Goal: Transaction & Acquisition: Book appointment/travel/reservation

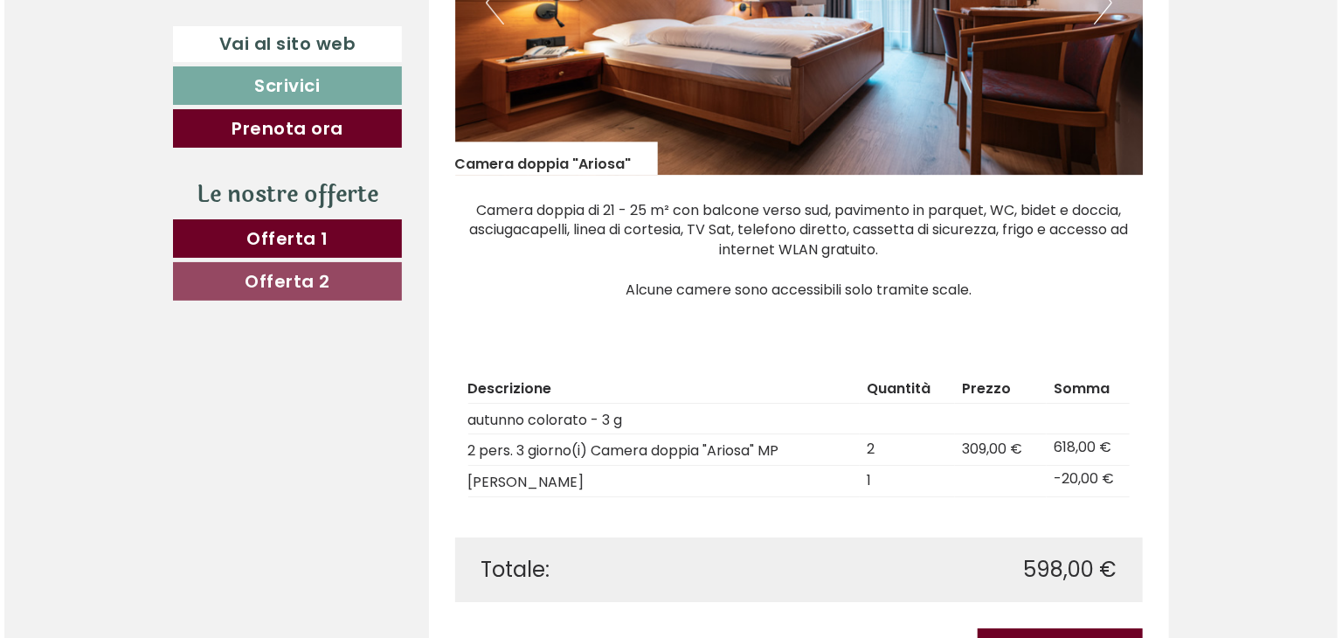
scroll to position [2707, 0]
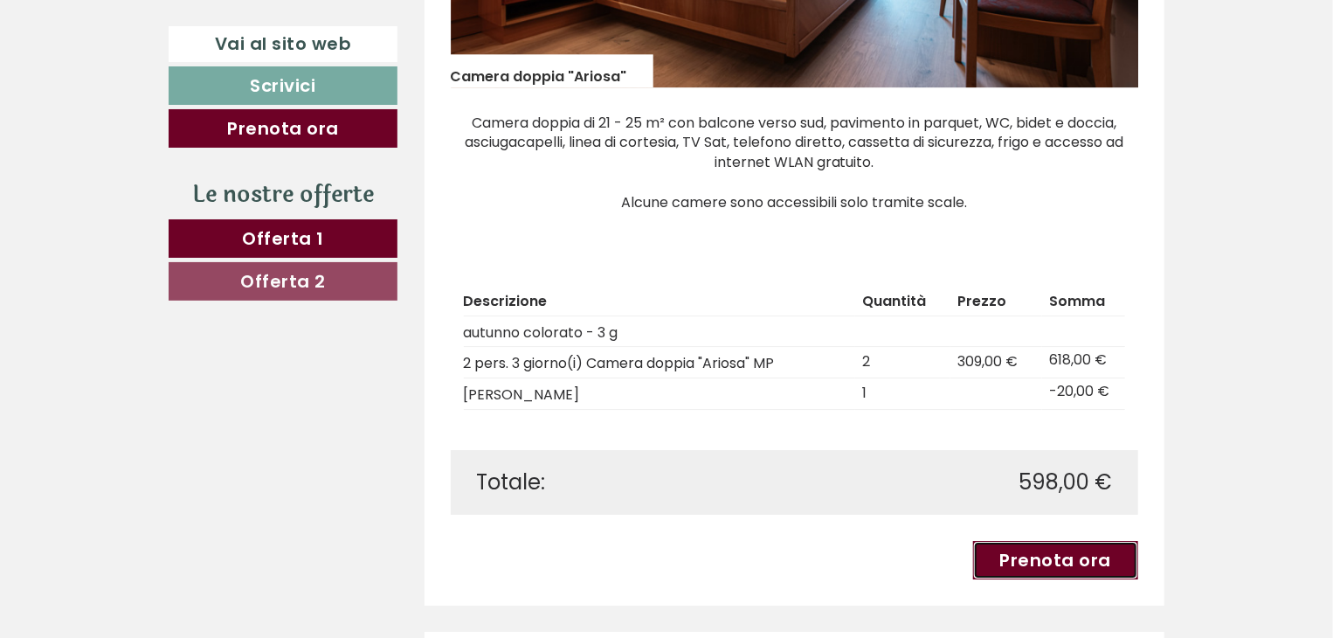
click at [1052, 541] on link "Prenota ora" at bounding box center [1056, 560] width 166 height 38
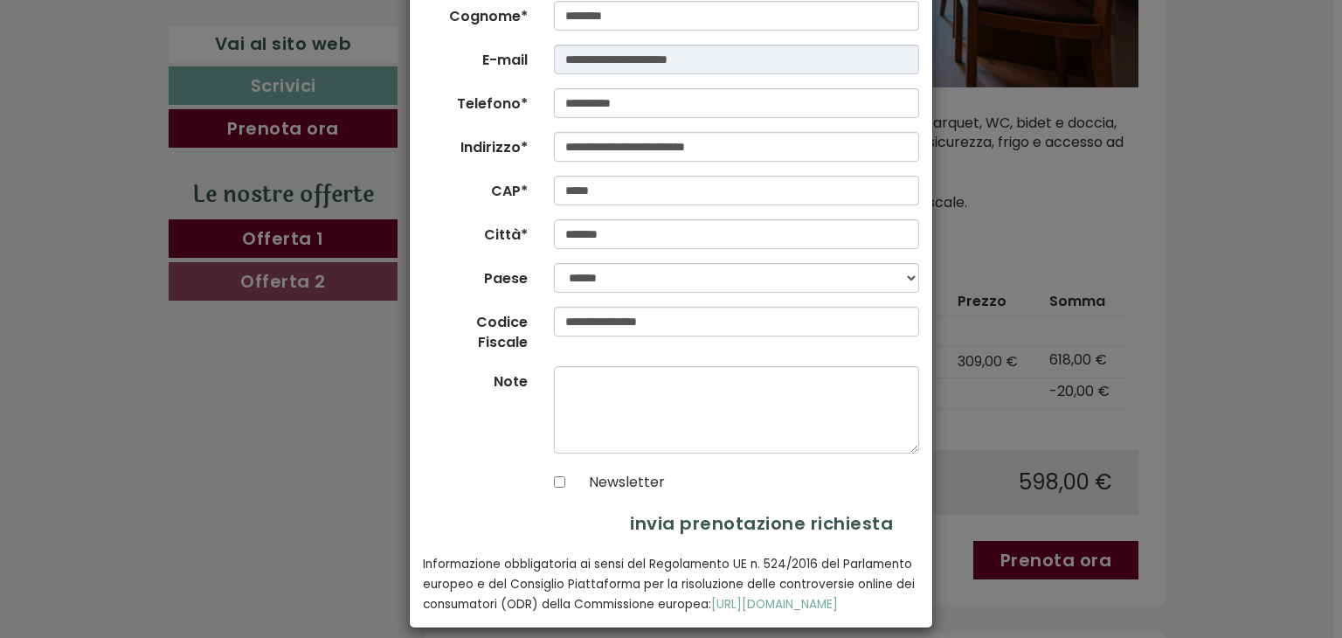
scroll to position [224, 0]
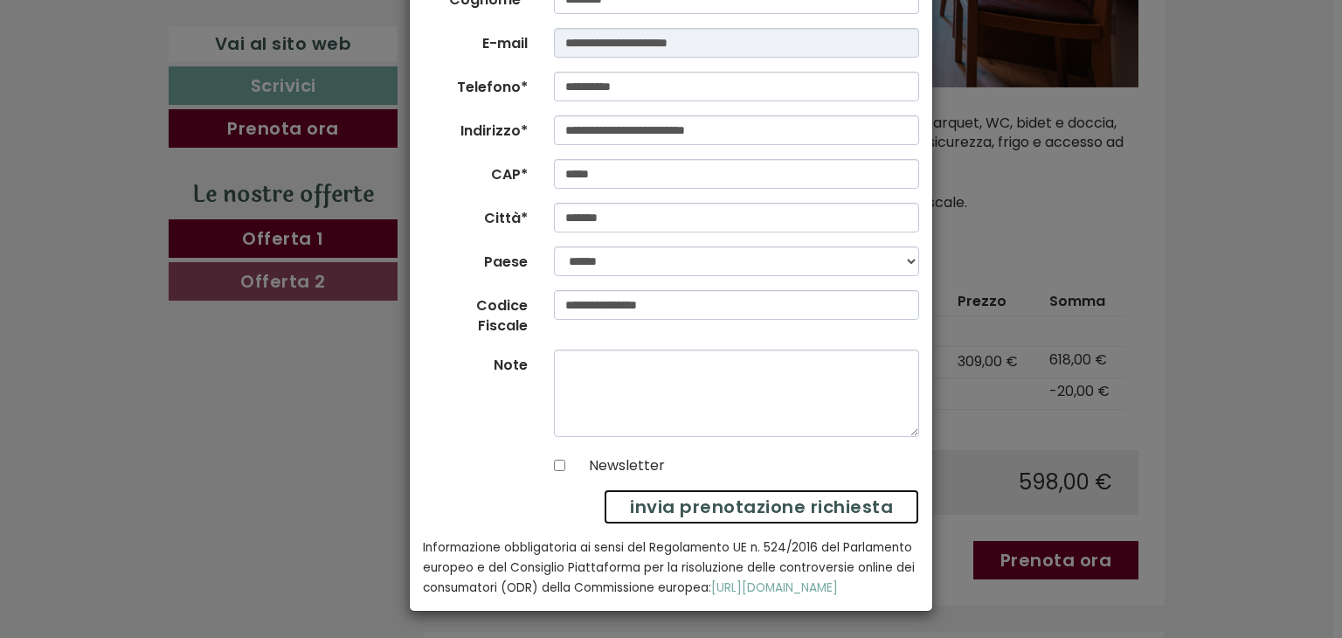
click at [749, 489] on button "invia prenotazione richiesta" at bounding box center [761, 507] width 315 height 36
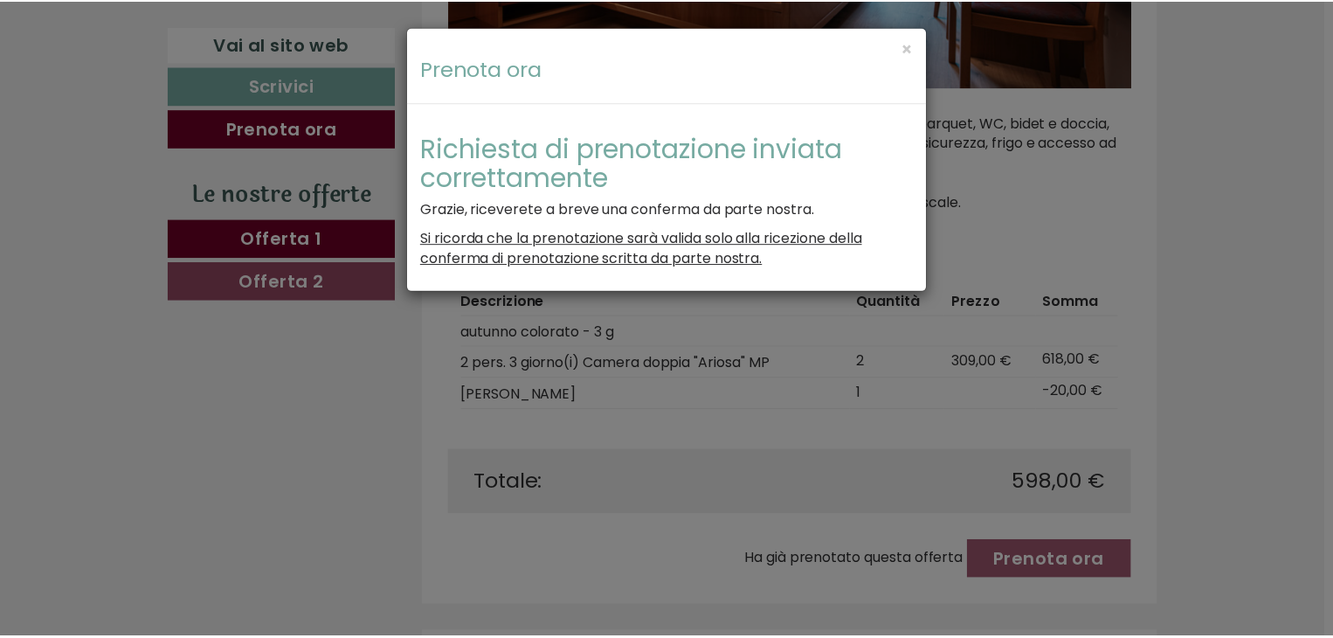
scroll to position [0, 0]
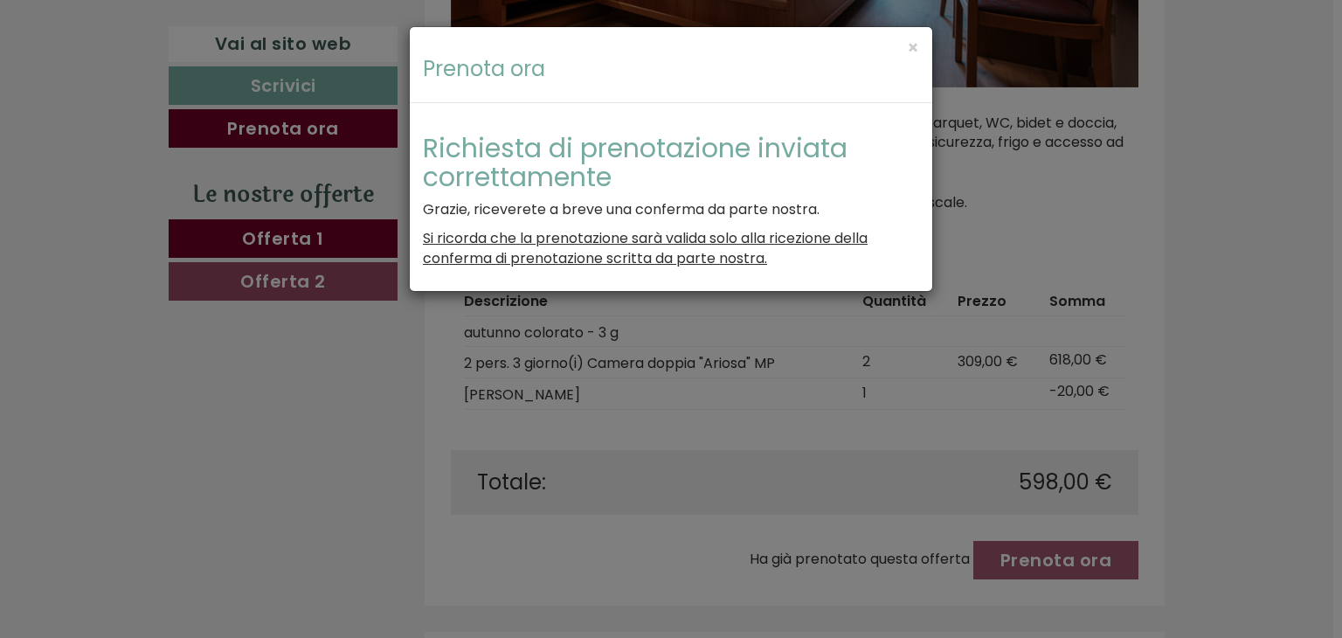
click at [966, 287] on div "**********" at bounding box center [671, 319] width 1342 height 638
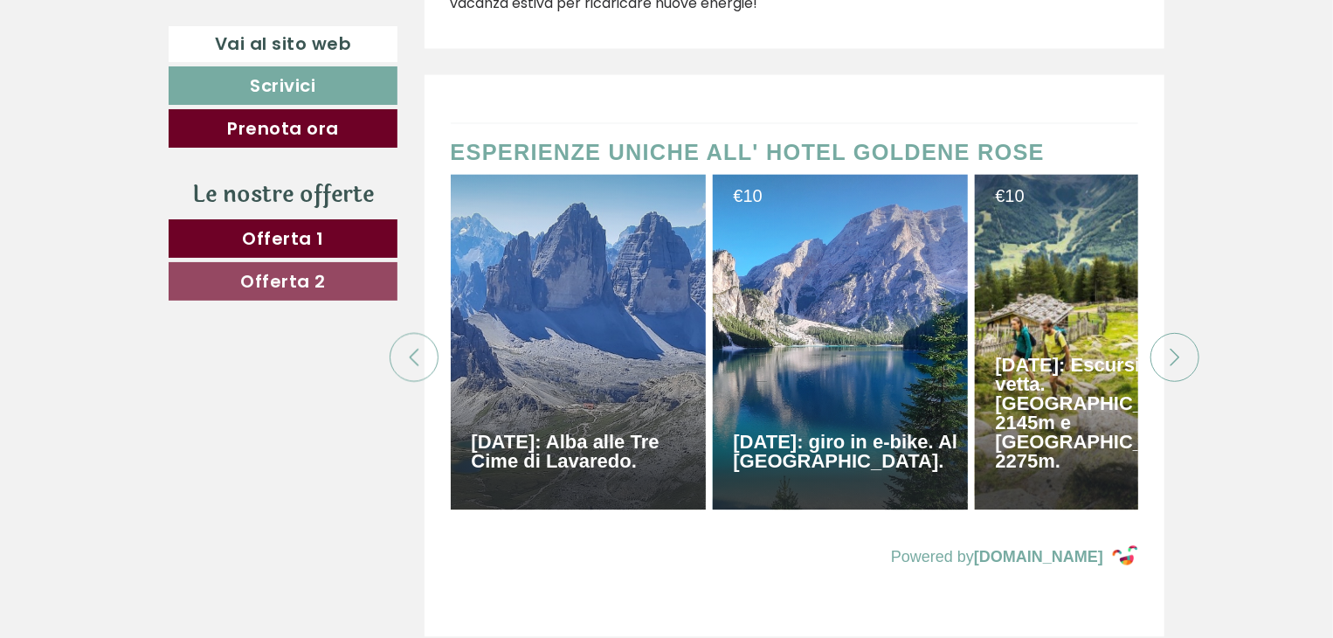
scroll to position [8385, 0]
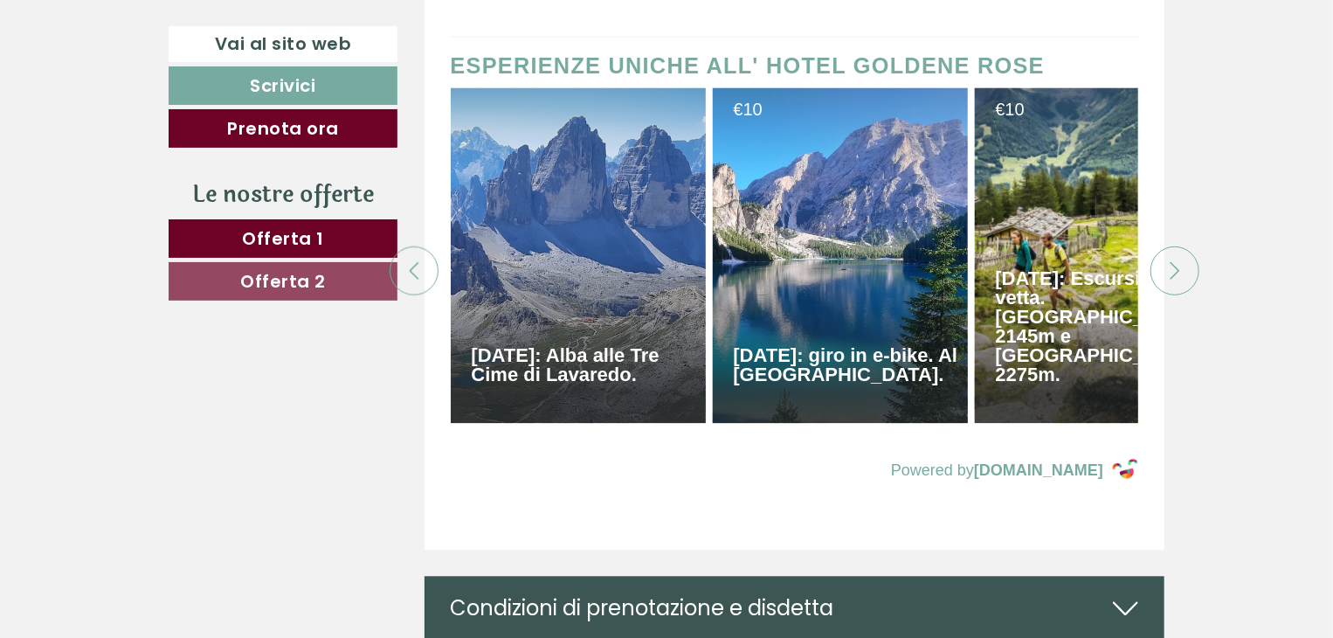
click at [1165, 246] on div at bounding box center [1174, 270] width 49 height 49
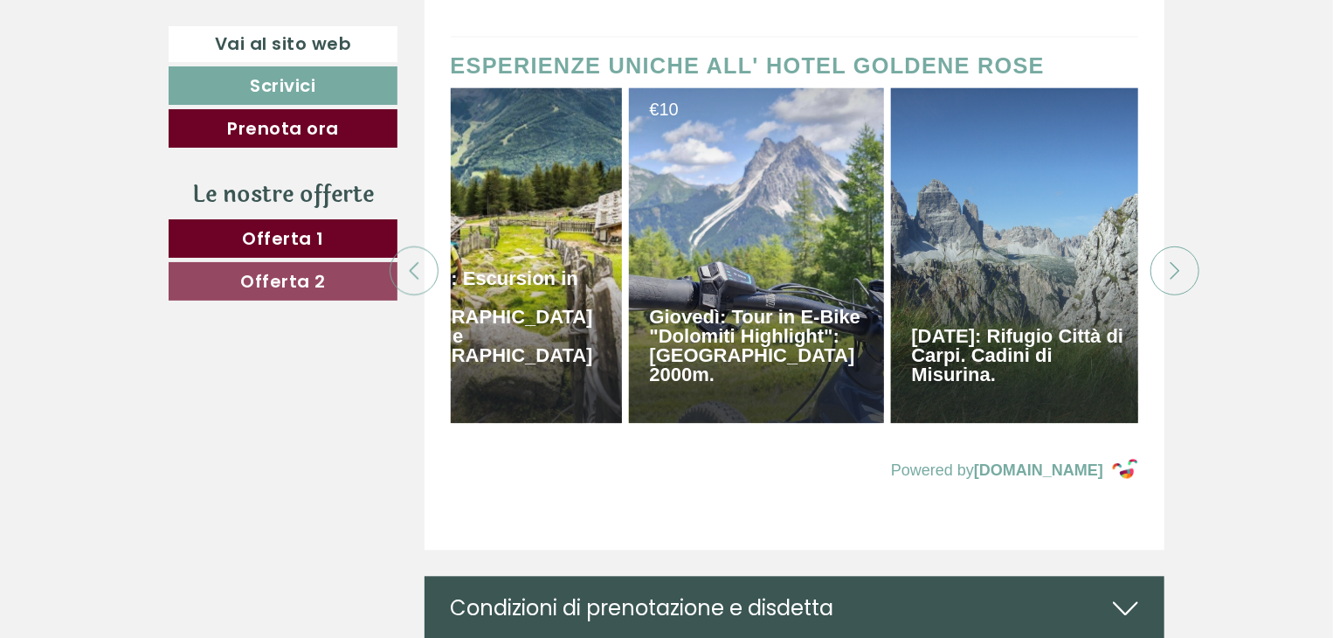
scroll to position [0, 611]
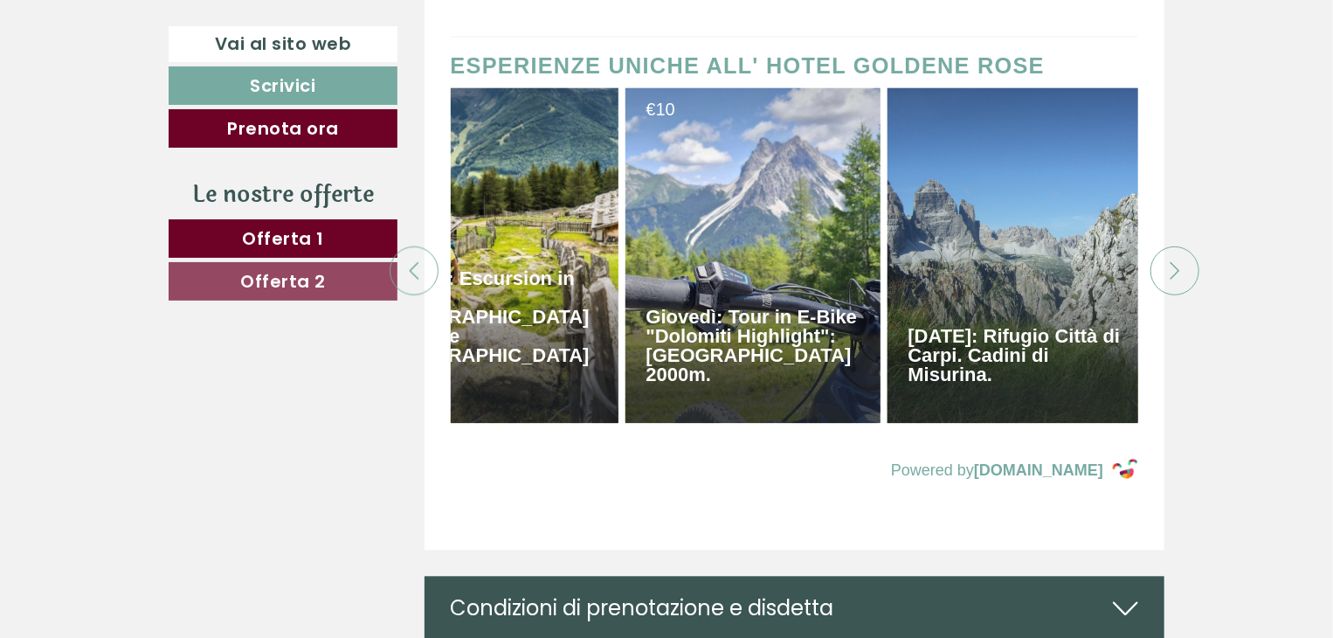
click at [1165, 246] on div at bounding box center [1174, 270] width 49 height 49
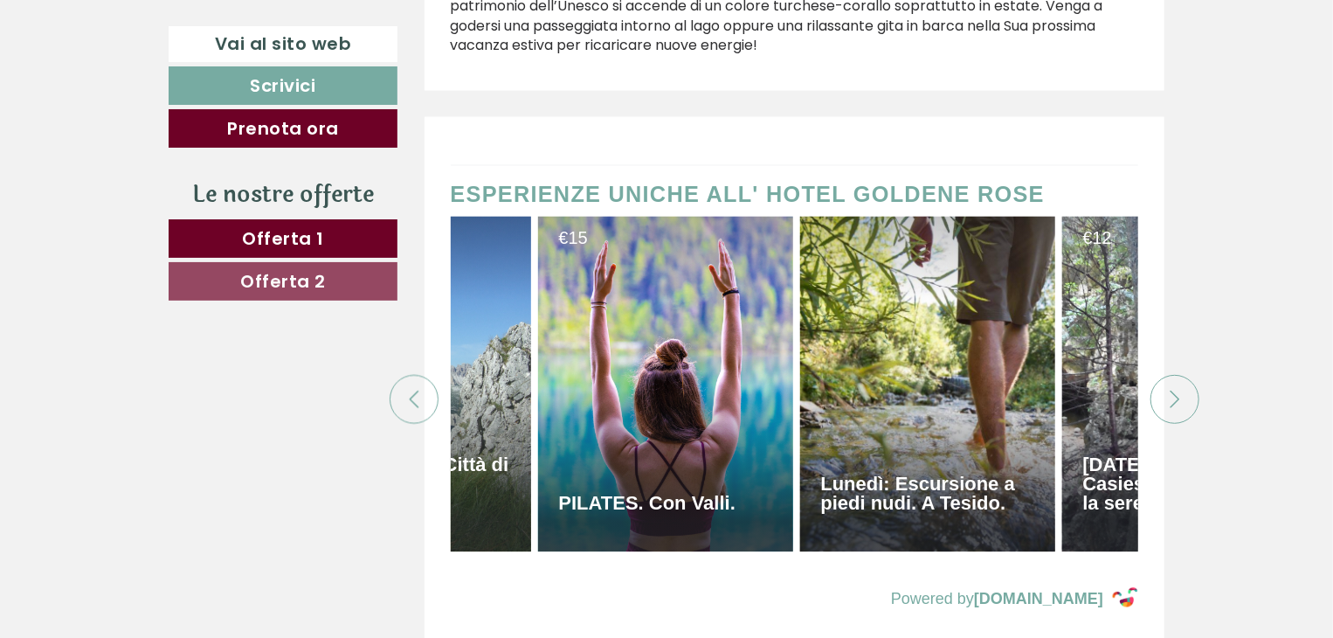
scroll to position [8297, 0]
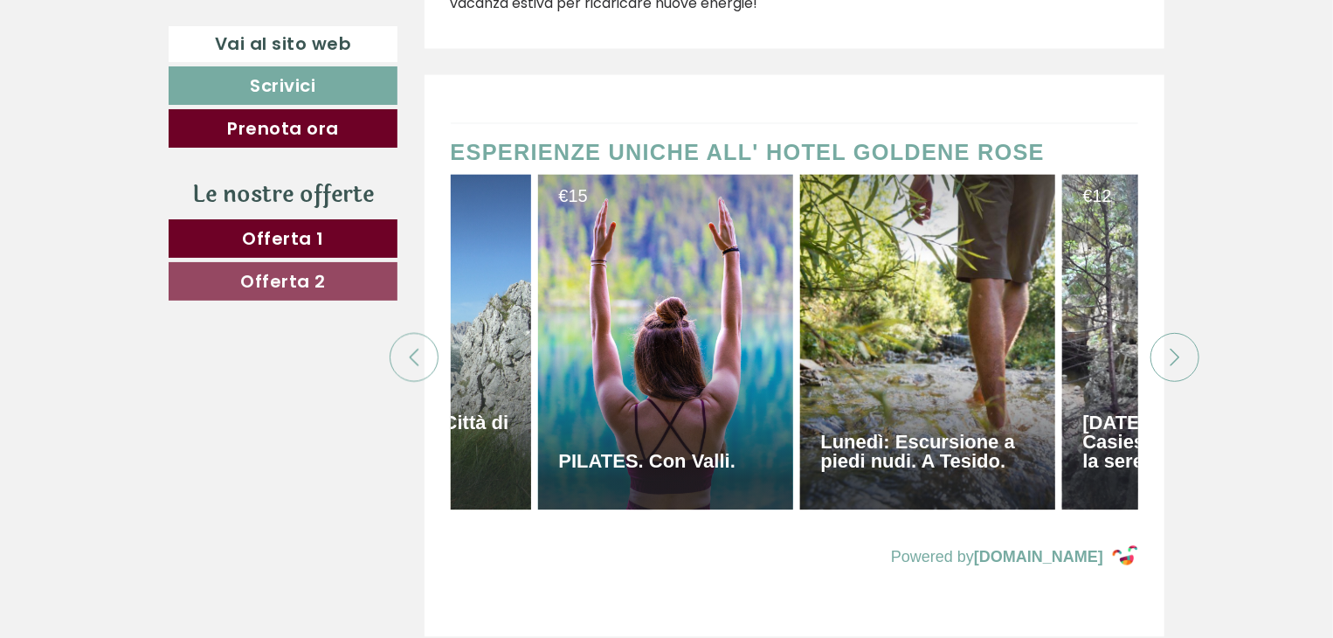
click at [1167, 349] on icon at bounding box center [1174, 357] width 17 height 17
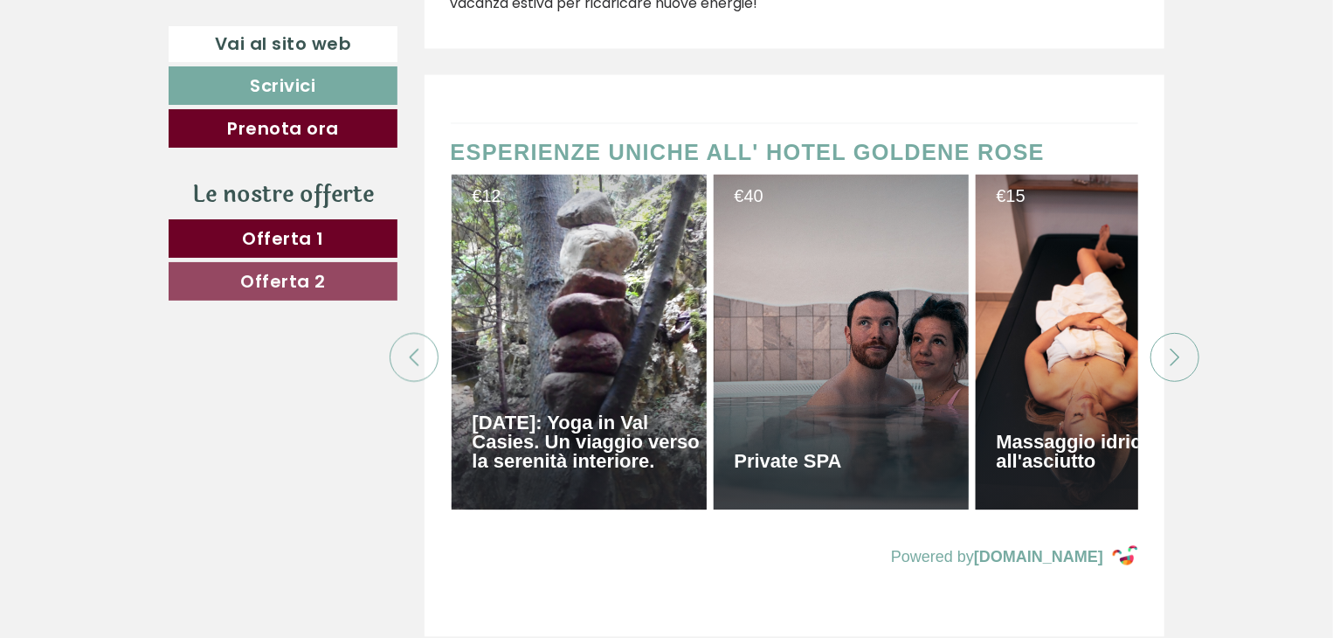
scroll to position [0, 1834]
click at [1163, 334] on div at bounding box center [1174, 358] width 49 height 49
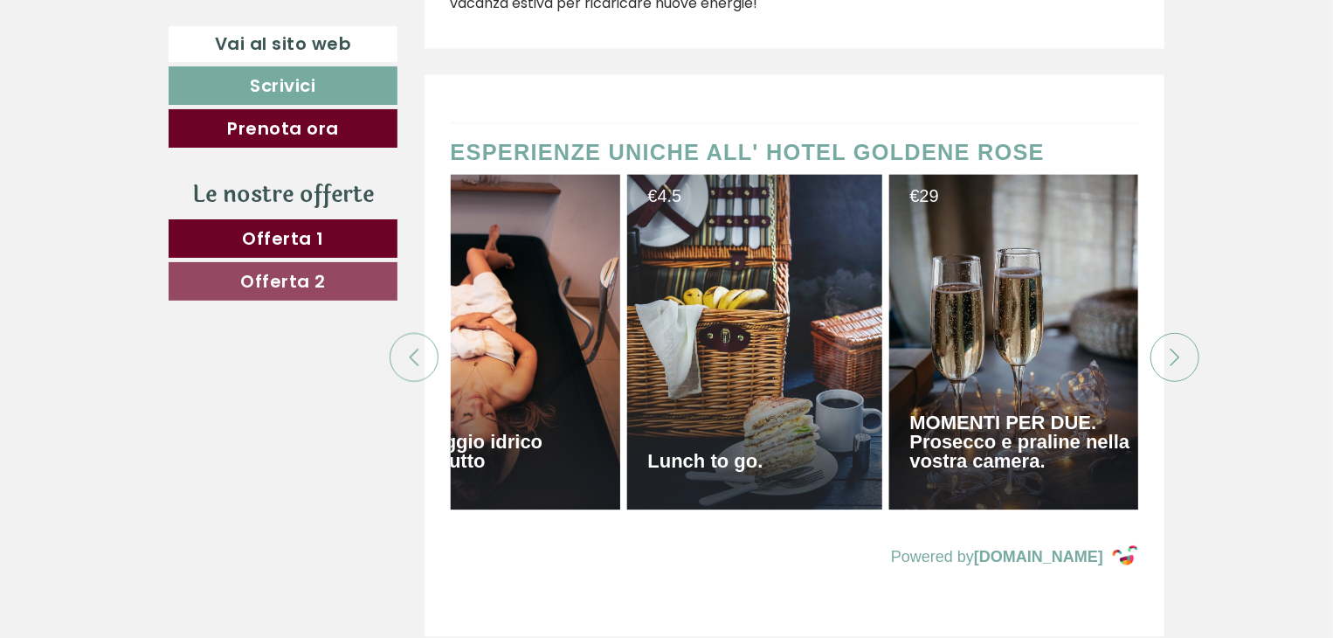
scroll to position [0, 2445]
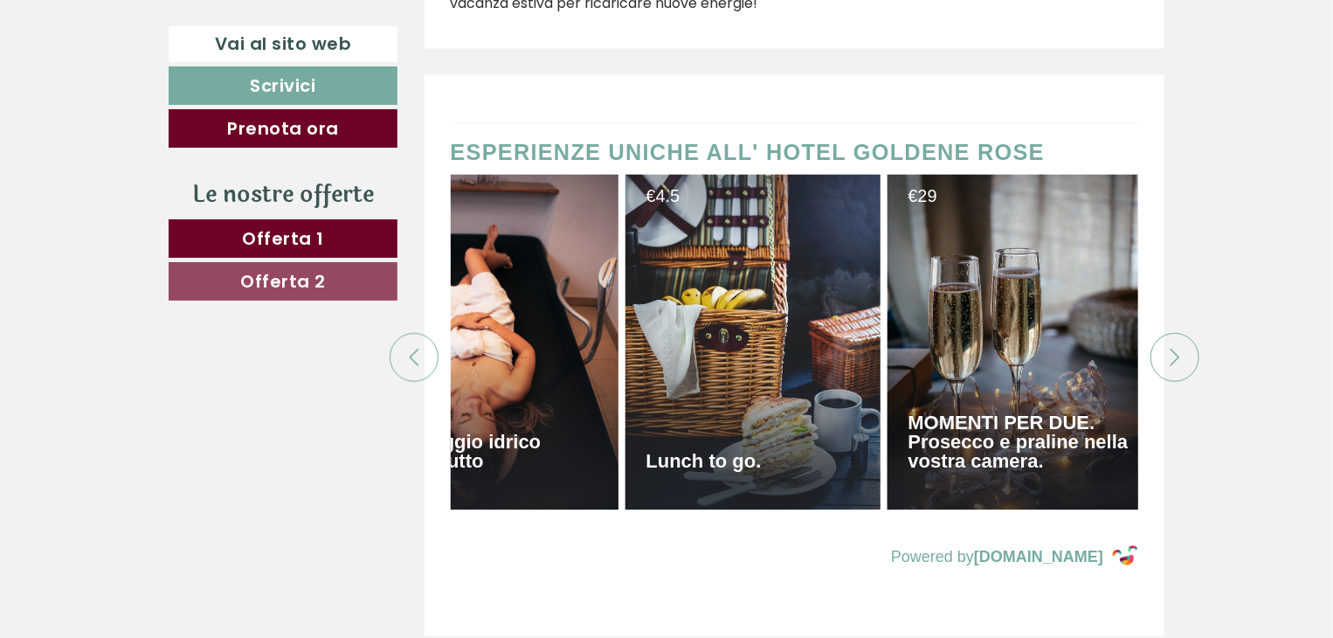
click at [1173, 349] on icon at bounding box center [1174, 357] width 17 height 17
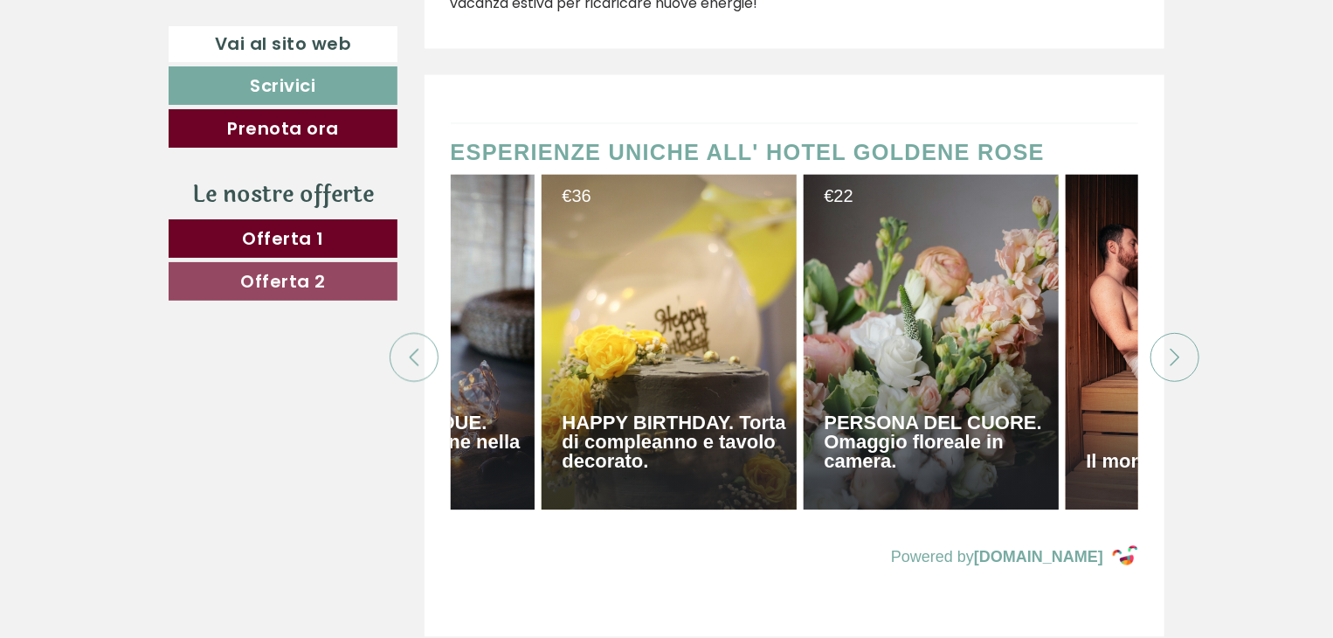
scroll to position [0, 3057]
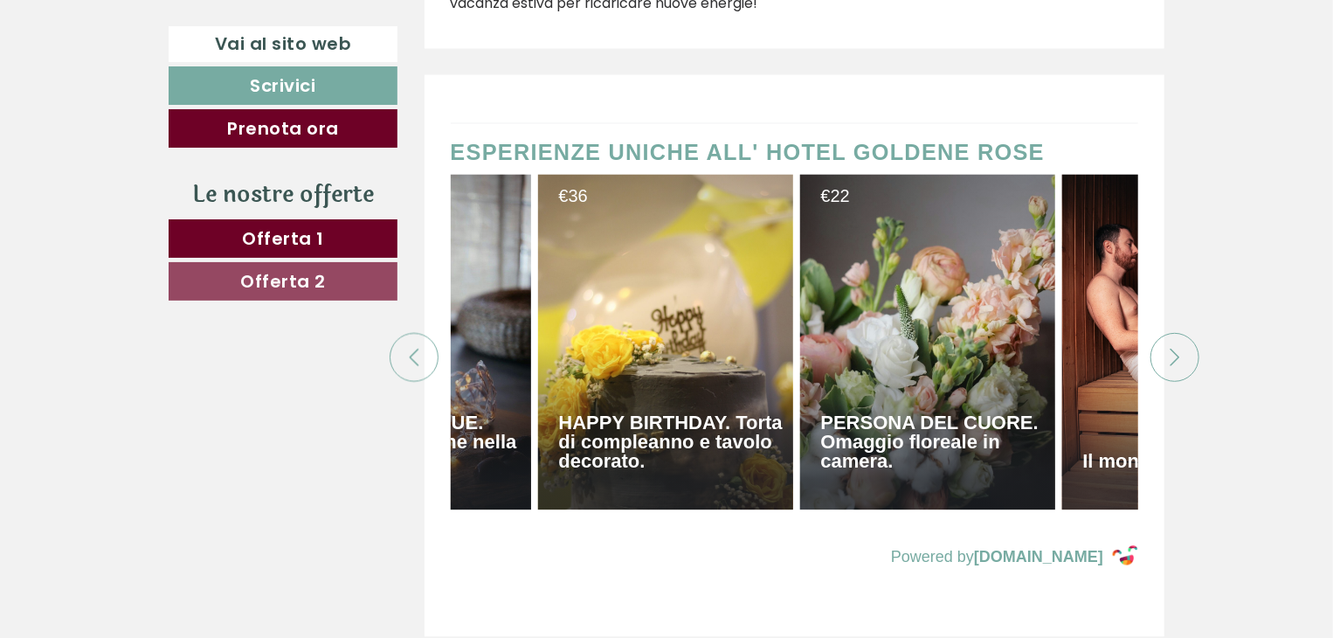
click at [1173, 349] on icon at bounding box center [1174, 357] width 17 height 17
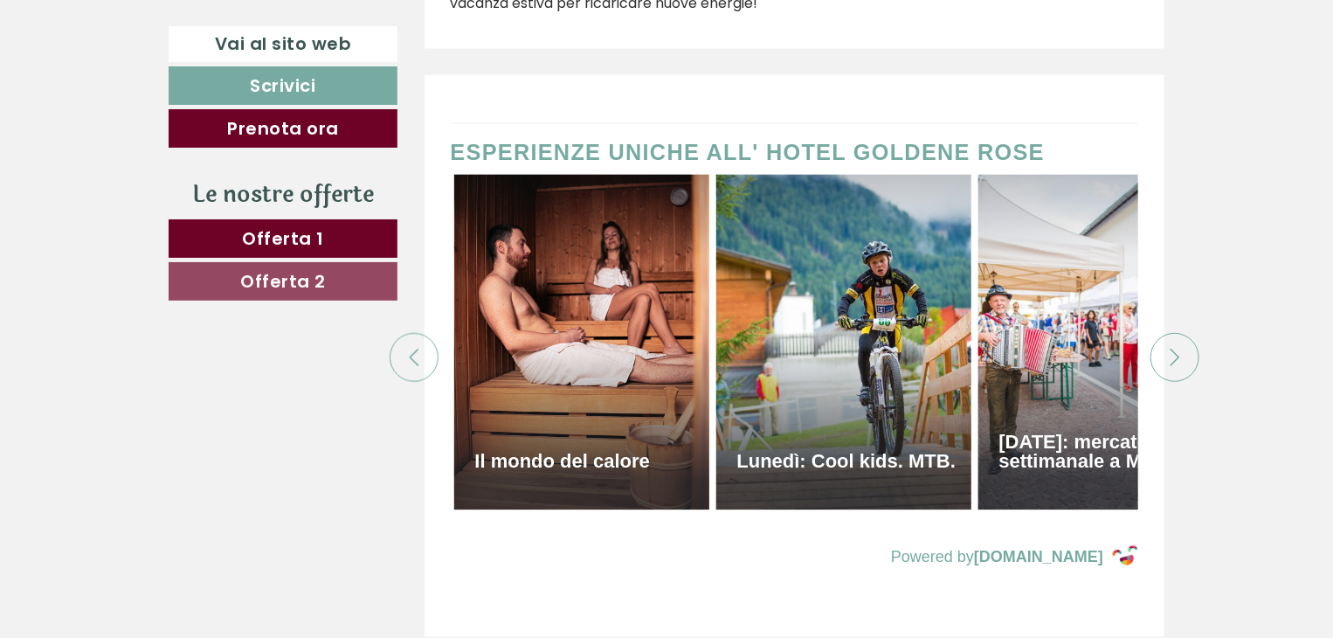
scroll to position [0, 3668]
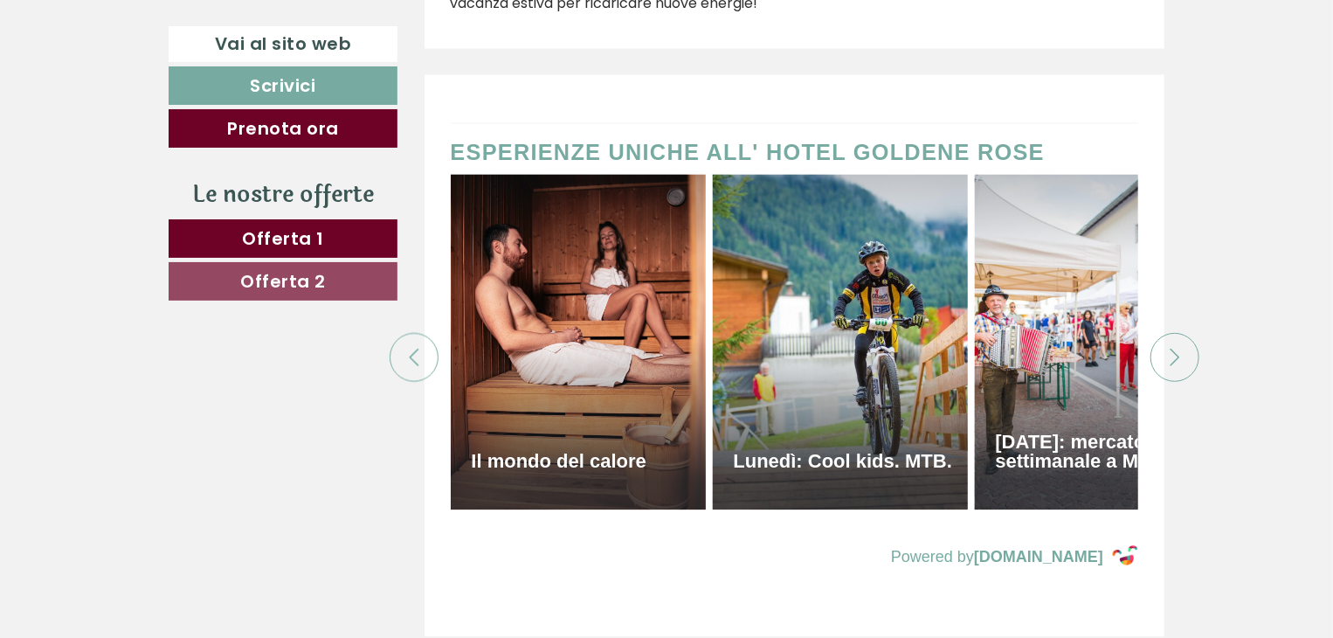
click at [1173, 349] on icon at bounding box center [1174, 357] width 17 height 17
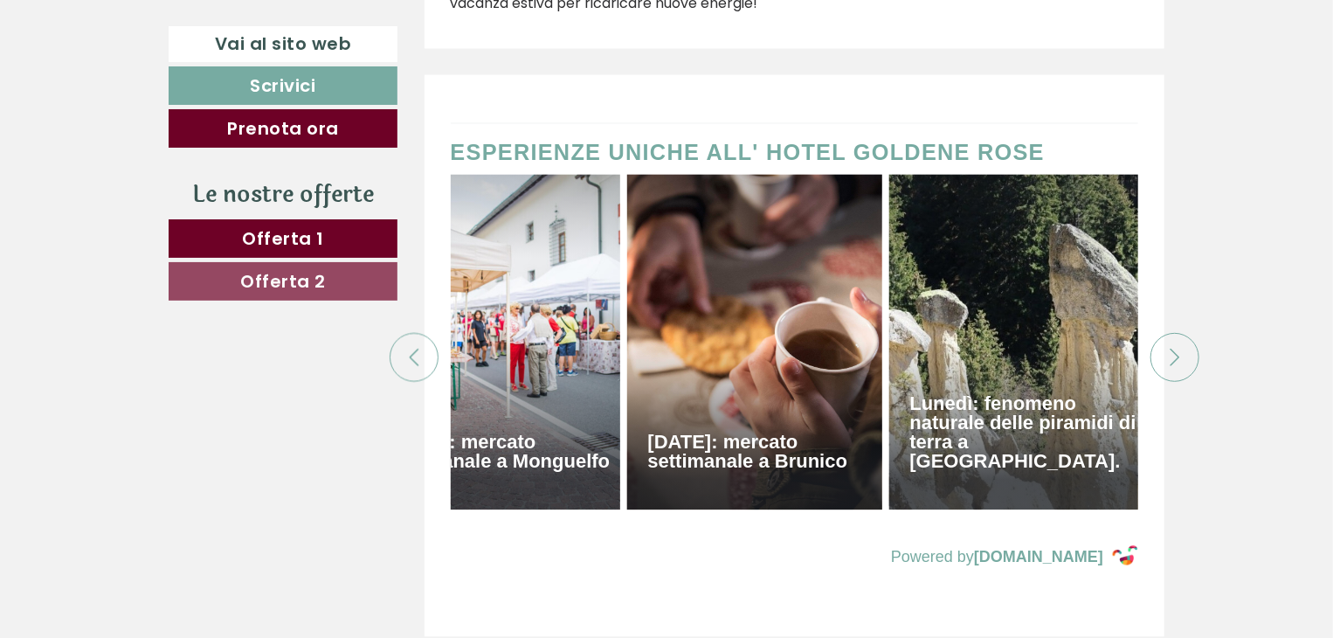
scroll to position [0, 4280]
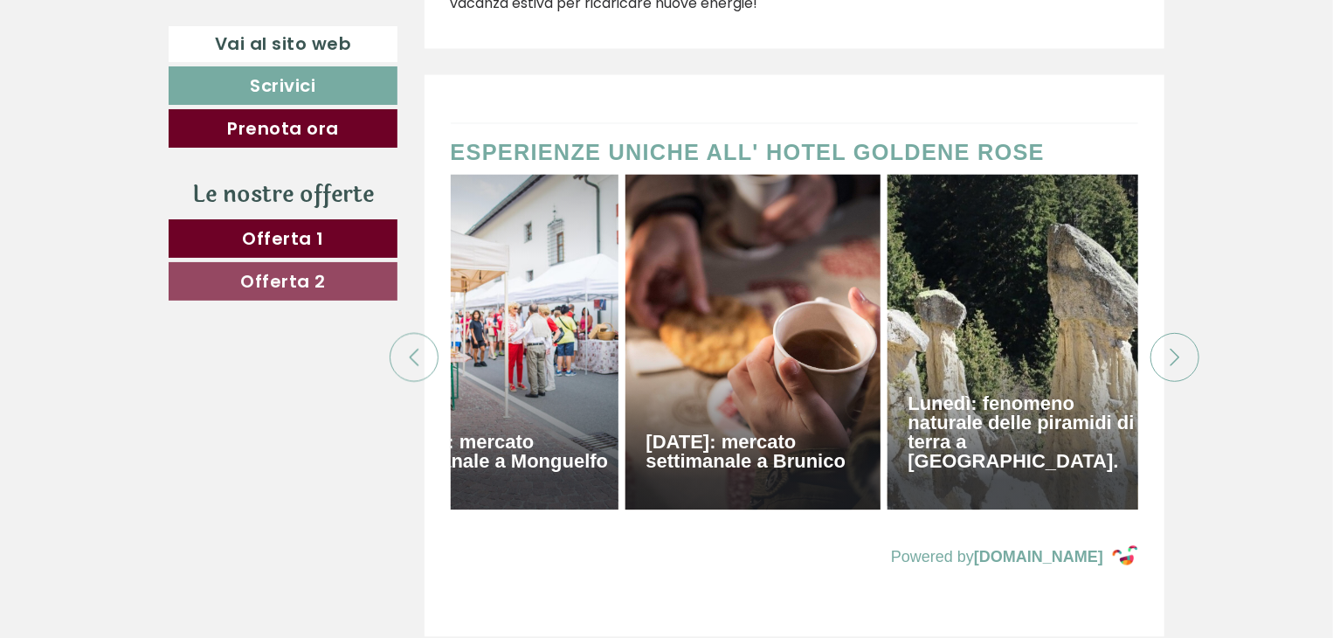
click at [1173, 349] on icon at bounding box center [1174, 357] width 17 height 17
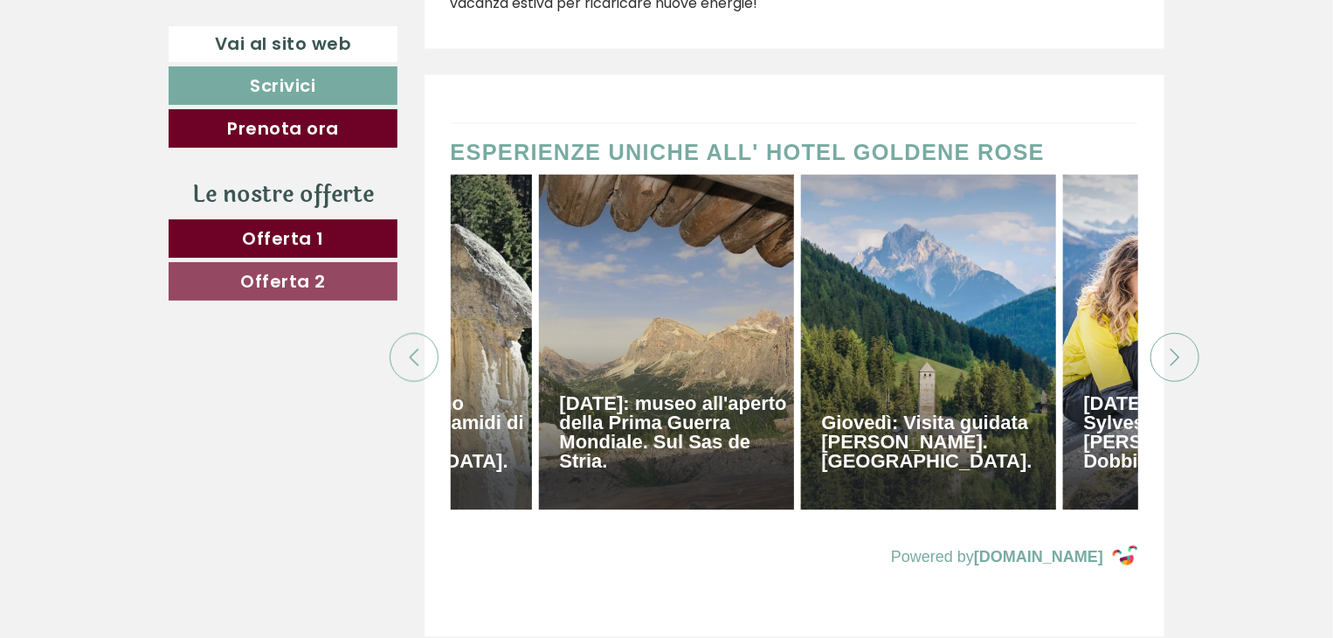
scroll to position [0, 4891]
click at [409, 334] on div at bounding box center [414, 358] width 49 height 49
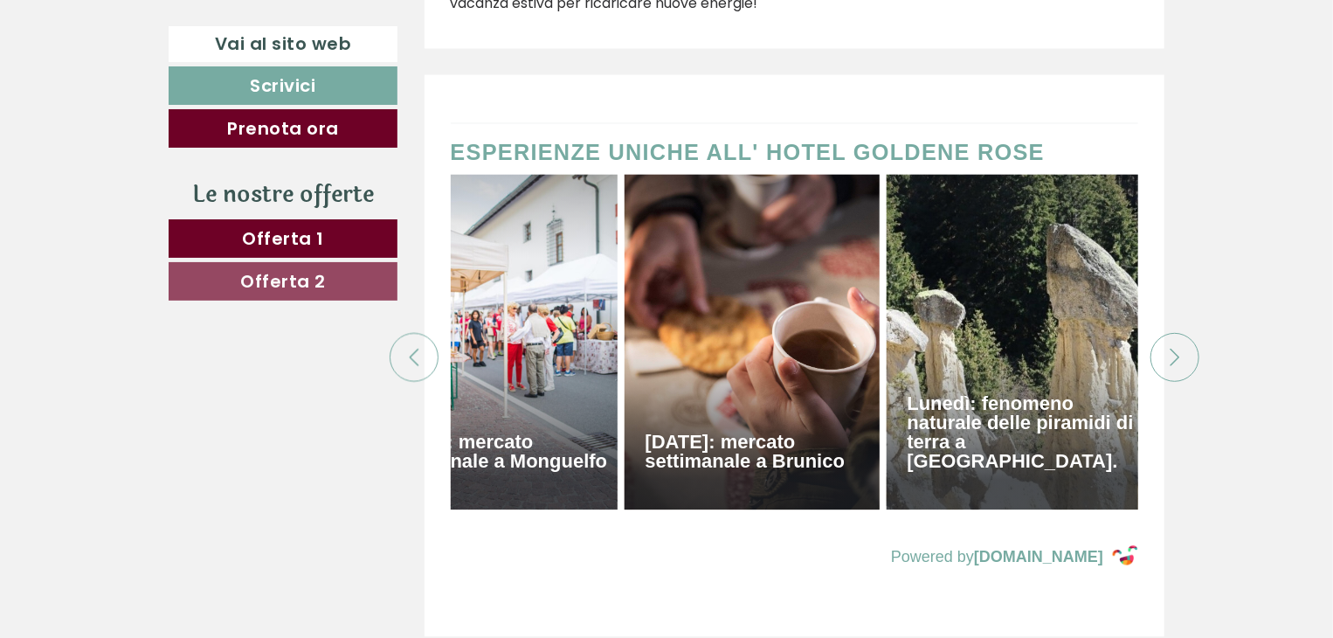
scroll to position [0, 4280]
click at [1174, 349] on icon at bounding box center [1174, 357] width 17 height 17
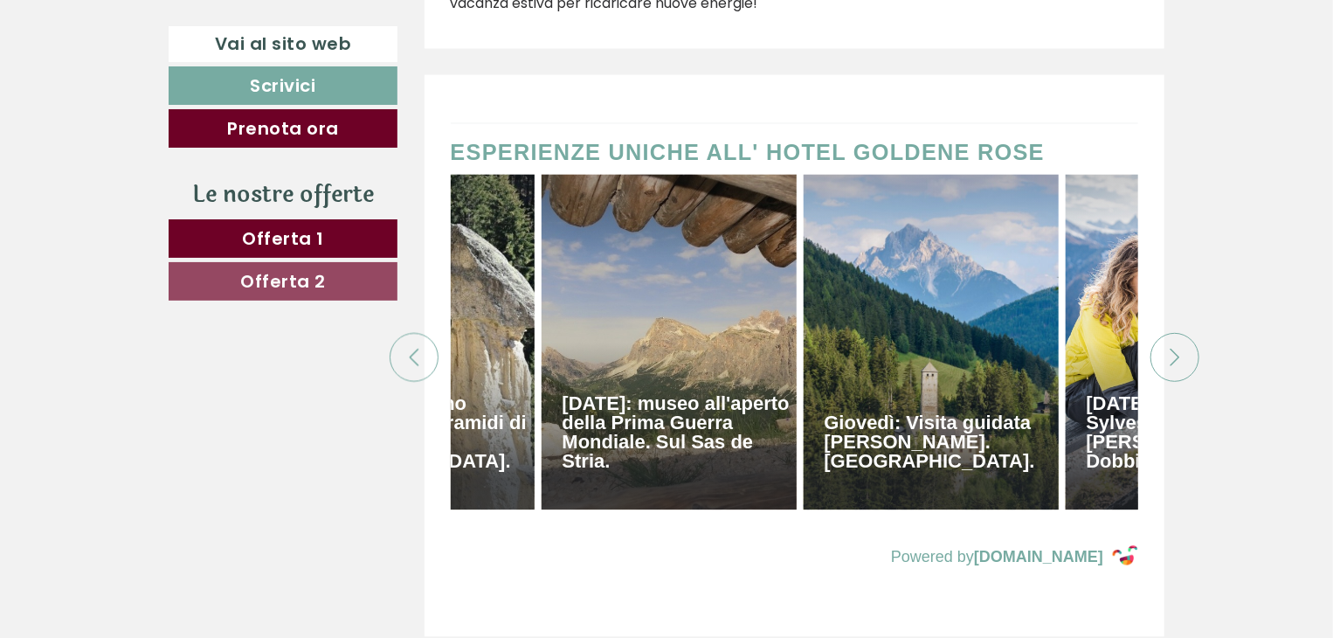
scroll to position [0, 4891]
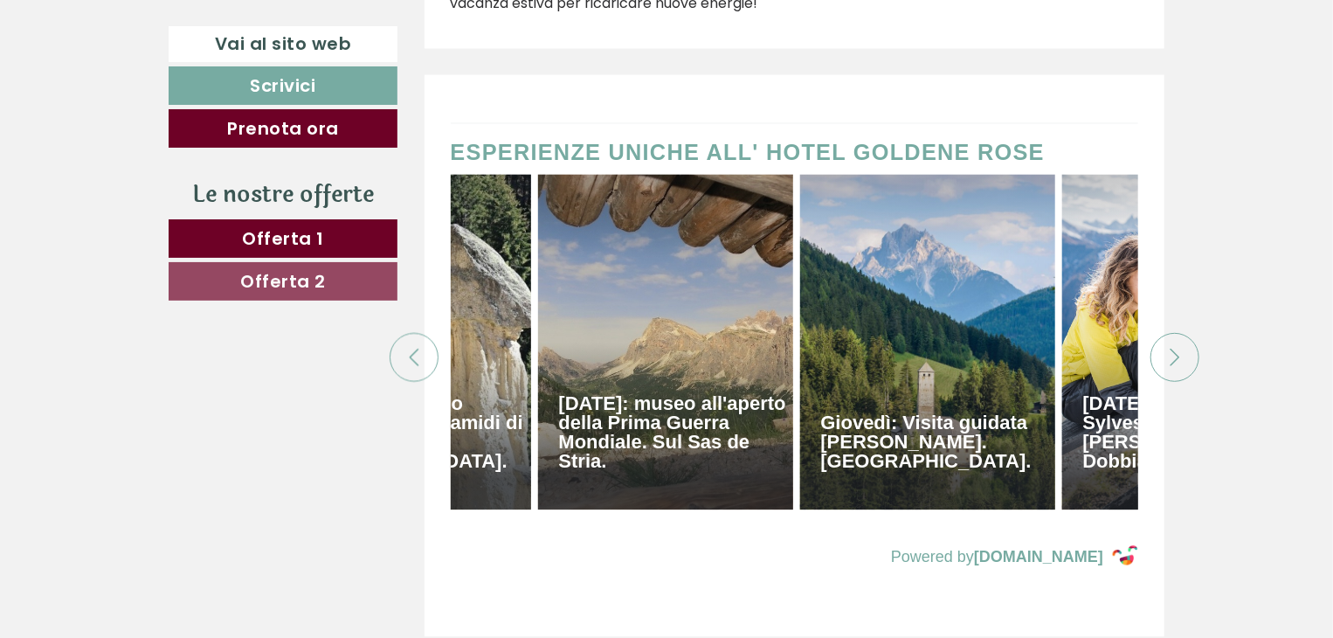
click at [1169, 334] on div at bounding box center [1174, 358] width 49 height 49
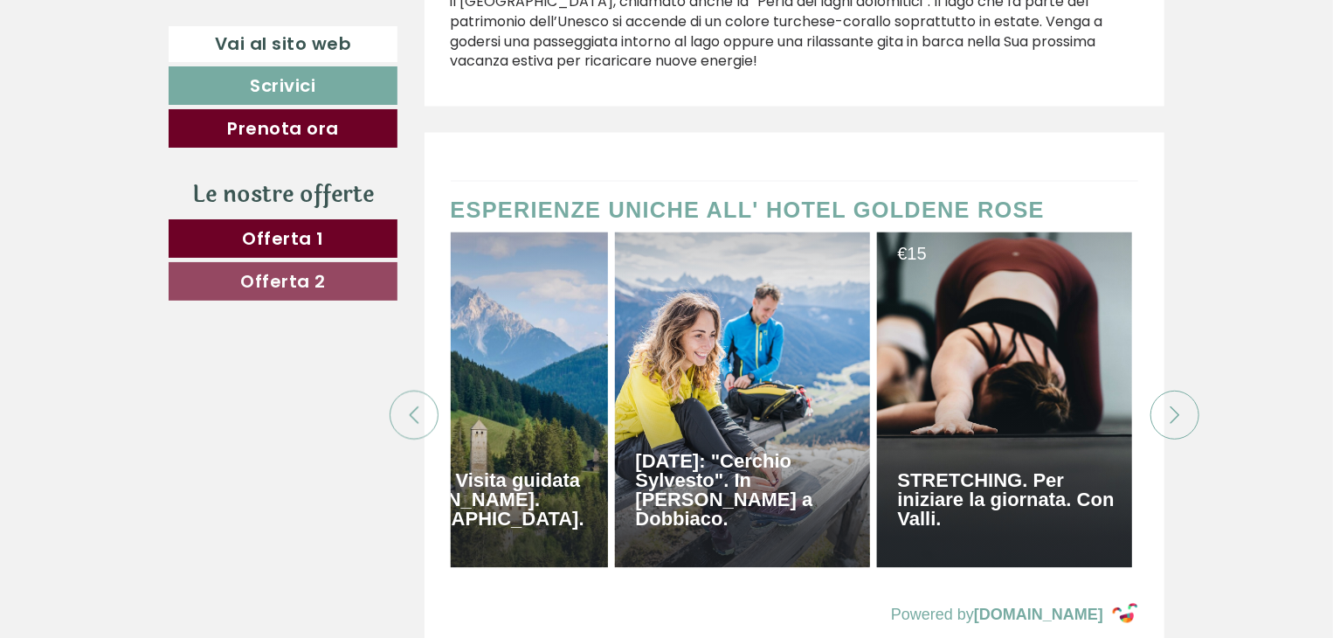
scroll to position [8210, 0]
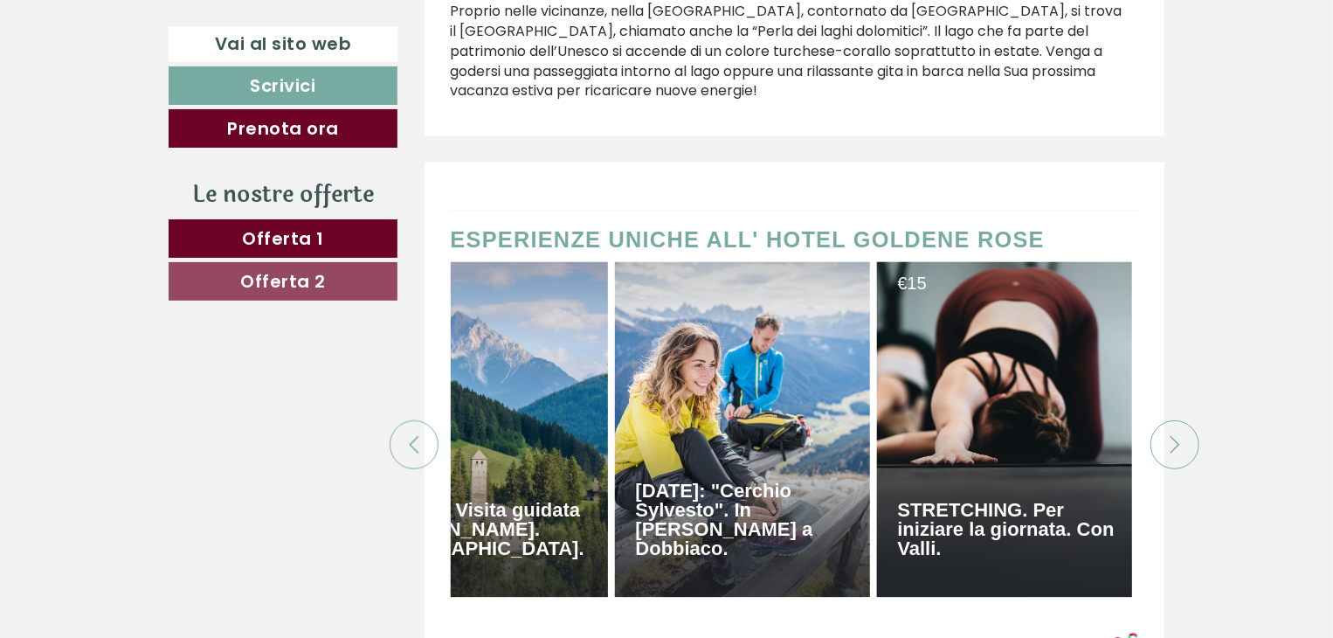
click at [1170, 437] on icon at bounding box center [1174, 445] width 17 height 17
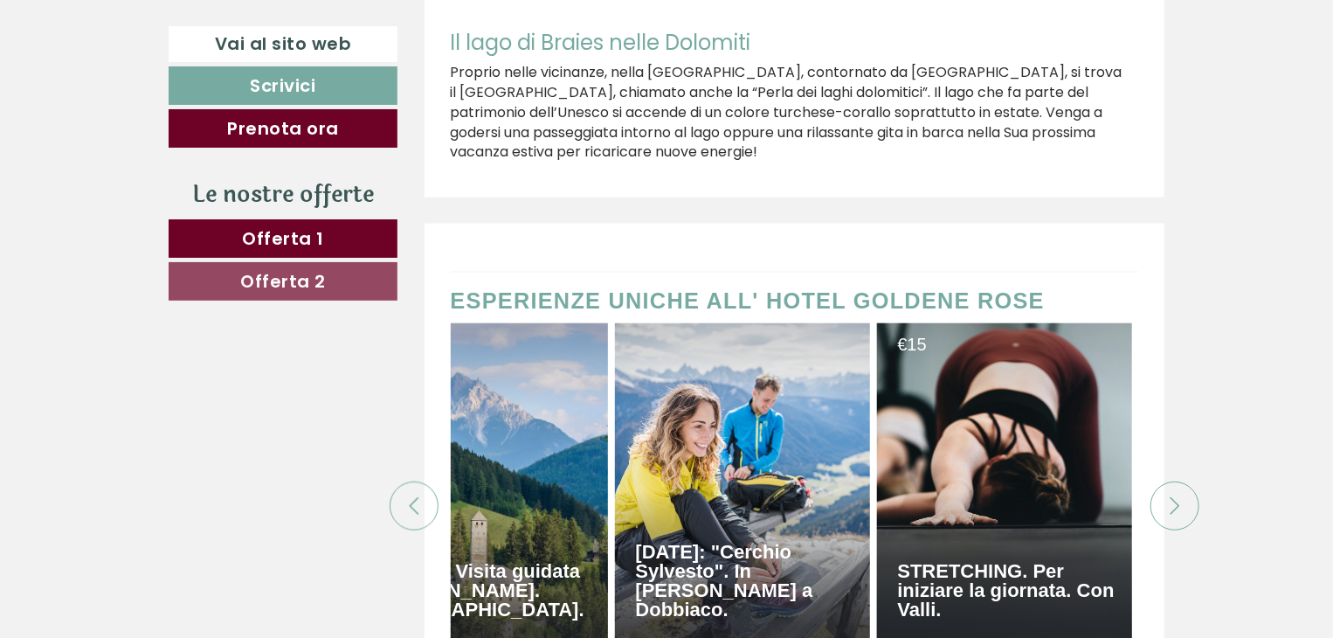
scroll to position [8122, 0]
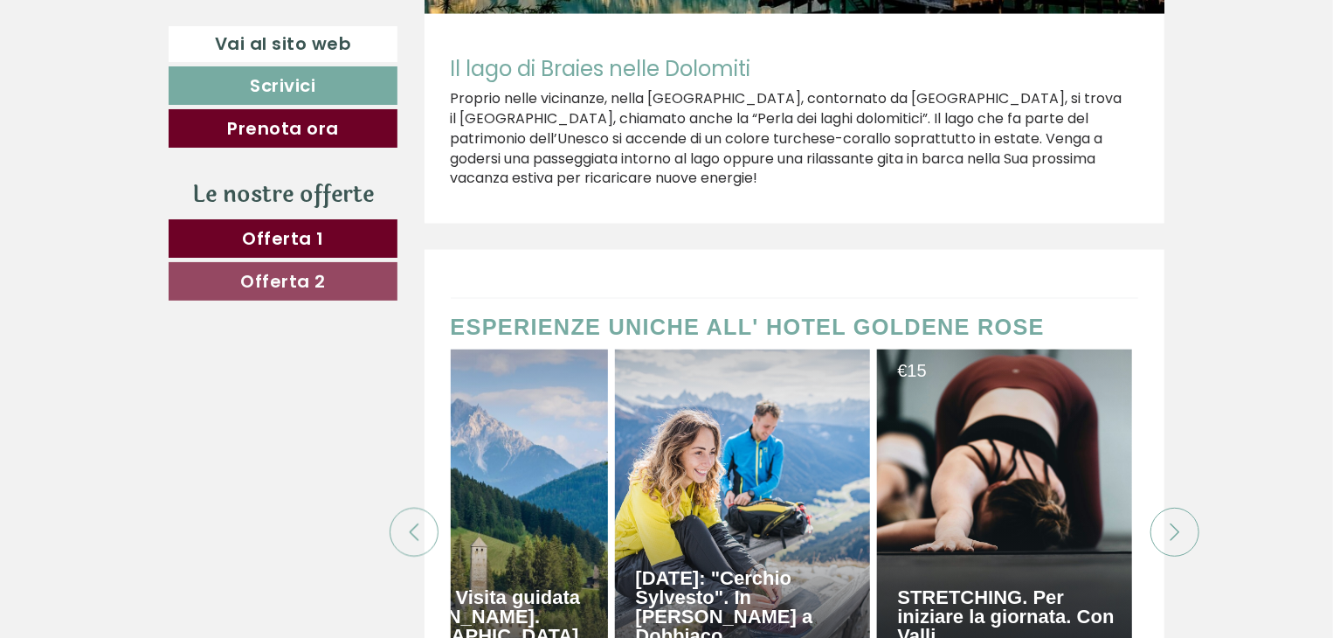
click at [757, 441] on div at bounding box center [742, 516] width 255 height 335
